Goal: Check status

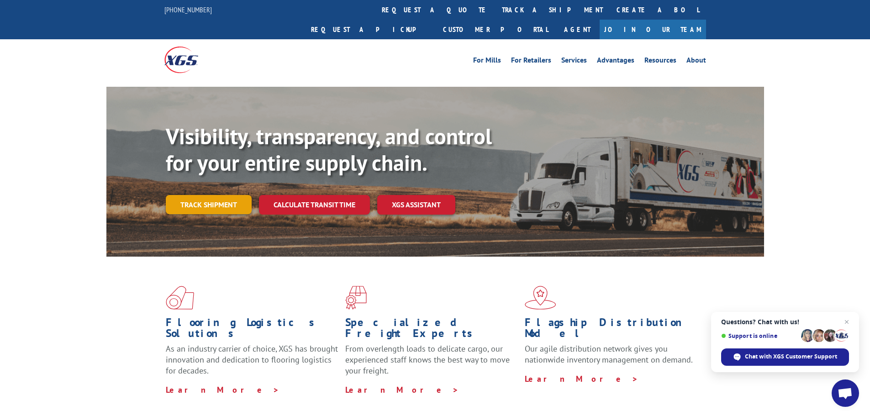
click at [210, 195] on link "Track shipment" at bounding box center [209, 204] width 86 height 19
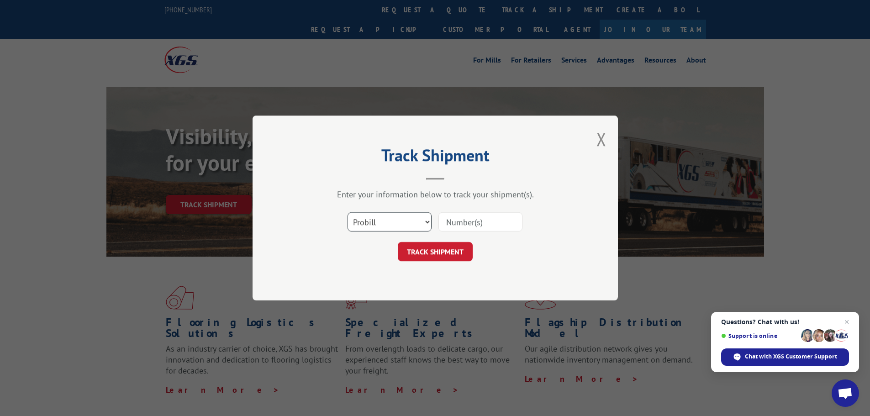
click at [427, 220] on select "Select category... Probill BOL PO" at bounding box center [390, 221] width 84 height 19
click at [348, 212] on select "Select category... Probill BOL PO" at bounding box center [390, 221] width 84 height 19
click at [377, 219] on select "Select category... Probill BOL PO" at bounding box center [390, 221] width 84 height 19
click at [348, 212] on select "Select category... Probill BOL PO" at bounding box center [390, 221] width 84 height 19
click at [424, 223] on select "Select category... Probill BOL PO" at bounding box center [390, 221] width 84 height 19
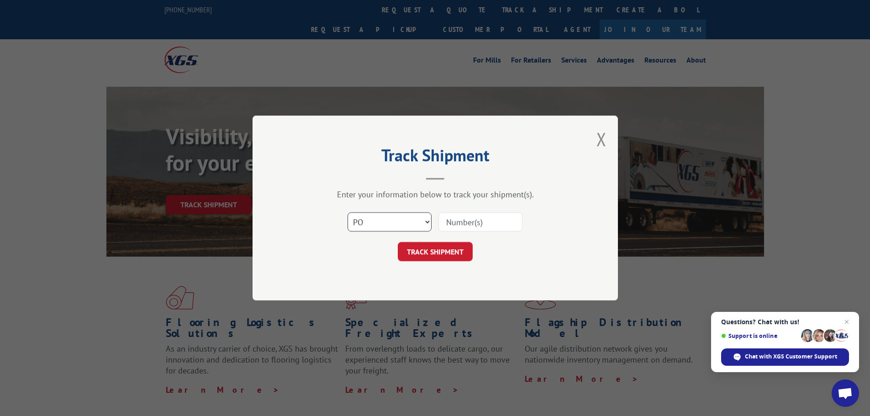
select select "bol"
click at [348, 212] on select "Select category... Probill BOL PO" at bounding box center [390, 221] width 84 height 19
click at [474, 223] on input at bounding box center [480, 221] width 84 height 19
type input "486905"
click at [430, 249] on button "TRACK SHIPMENT" at bounding box center [435, 251] width 75 height 19
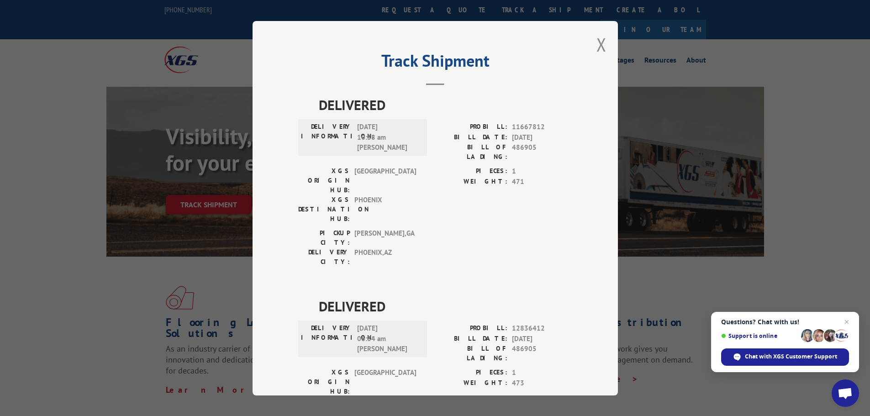
click at [596, 32] on div "Track Shipment DELIVERED DELIVERY INFORMATION: [DATE] 10:38 am [PERSON_NAME]: 1…" at bounding box center [435, 208] width 365 height 375
click at [599, 38] on button "Close modal" at bounding box center [602, 44] width 10 height 24
